Goal: Browse casually: Explore the website without a specific task or goal

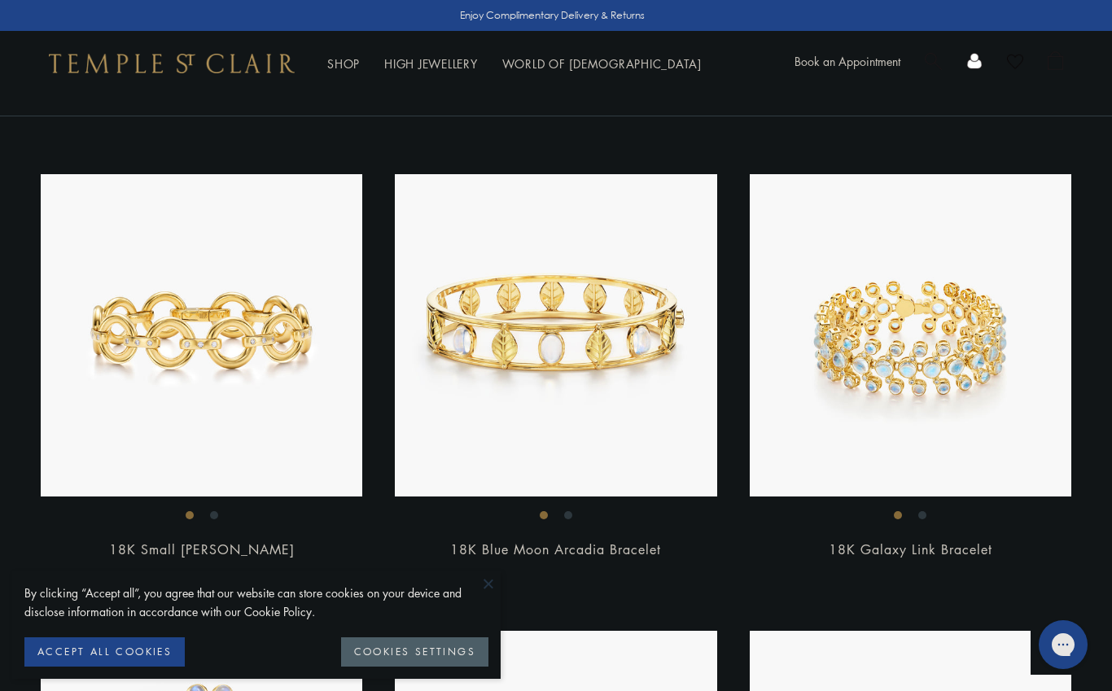
scroll to position [4250, 0]
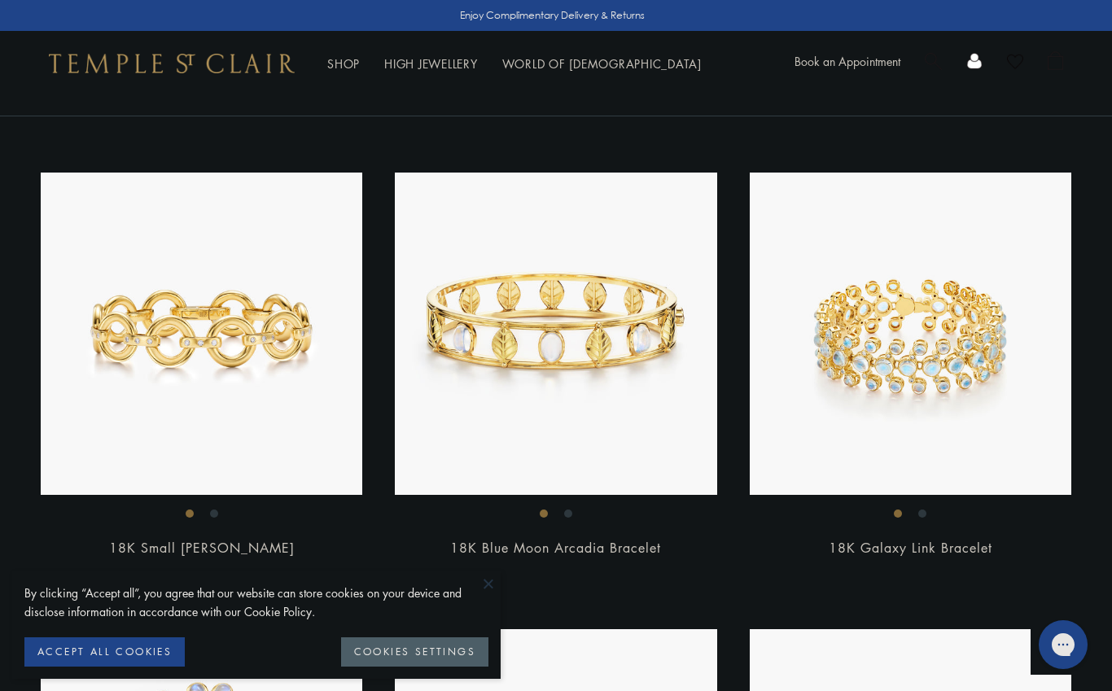
click at [920, 330] on img at bounding box center [911, 334] width 322 height 322
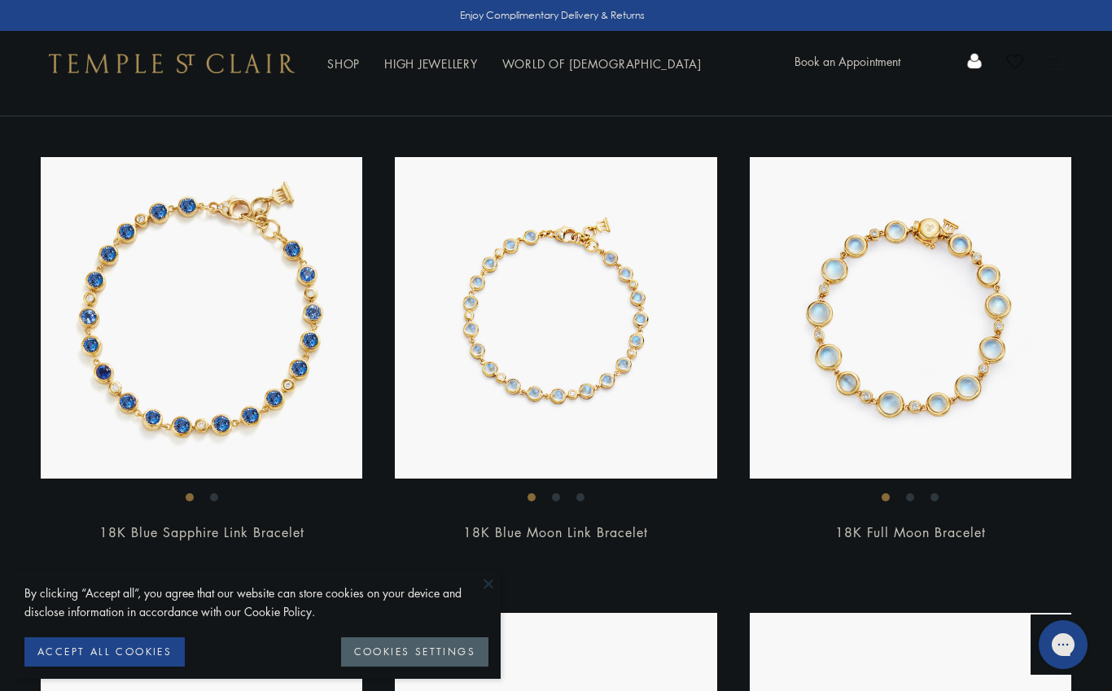
scroll to position [3778, 0]
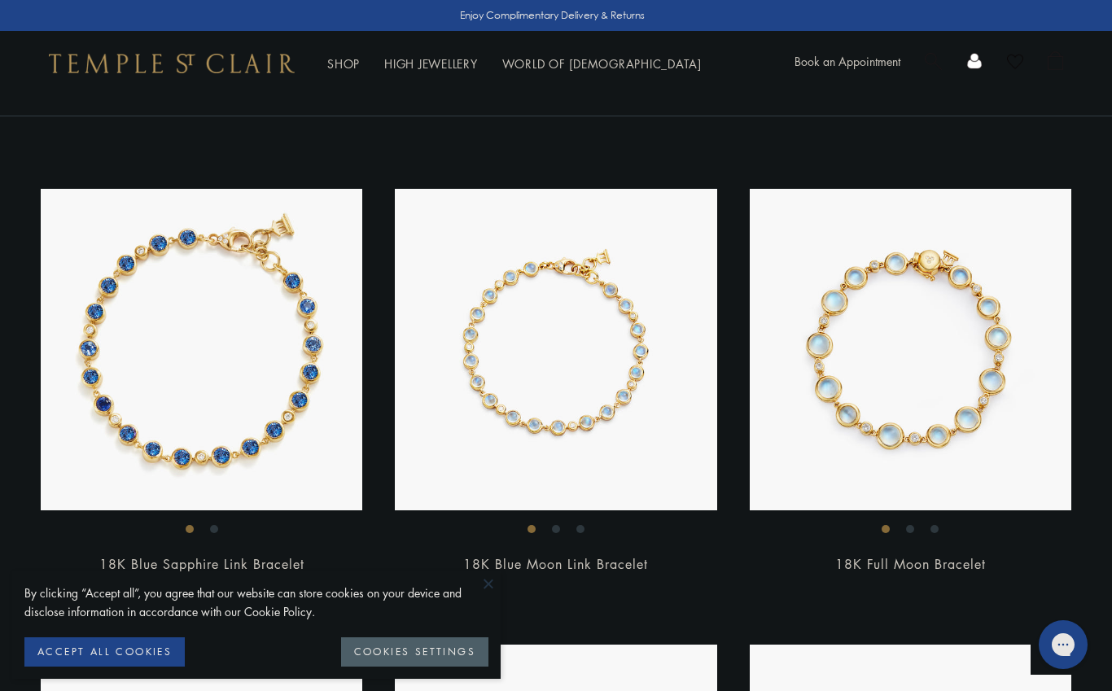
click at [887, 327] on img at bounding box center [911, 350] width 322 height 322
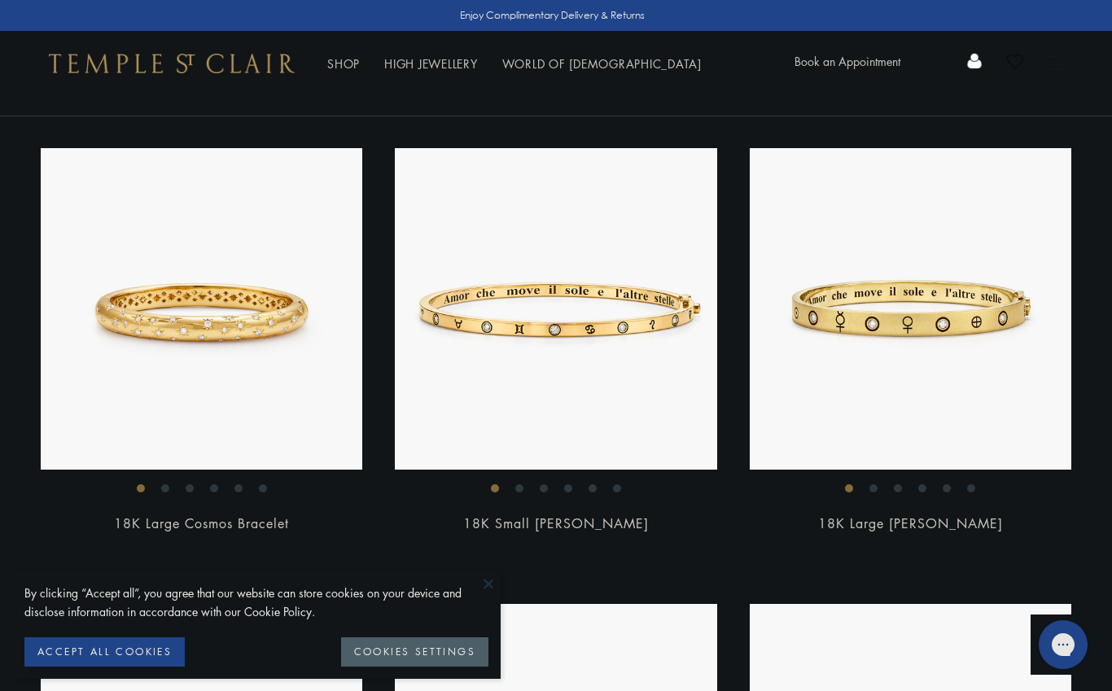
scroll to position [528, 0]
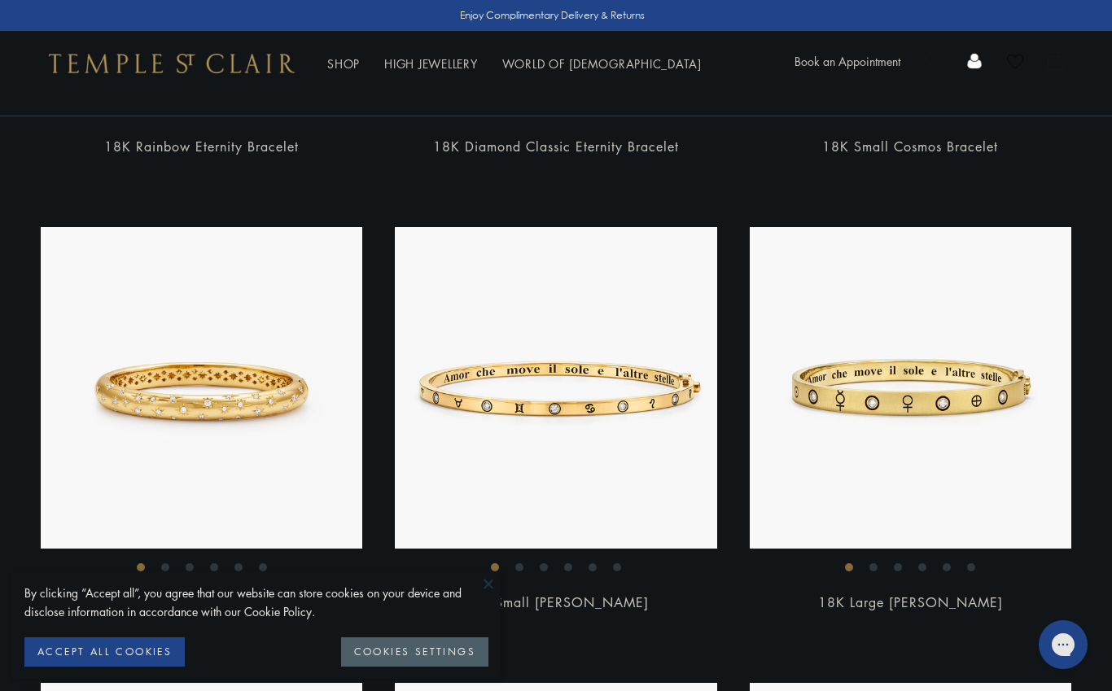
click at [593, 381] on img at bounding box center [556, 388] width 322 height 322
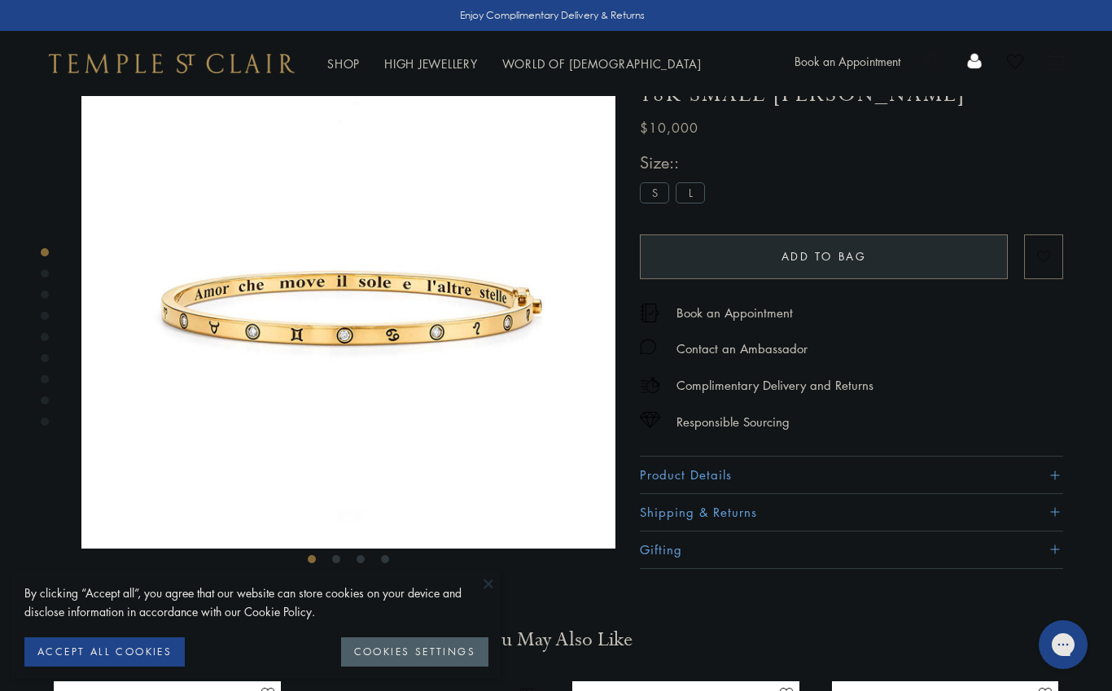
scroll to position [96, 0]
